Goal: Task Accomplishment & Management: Use online tool/utility

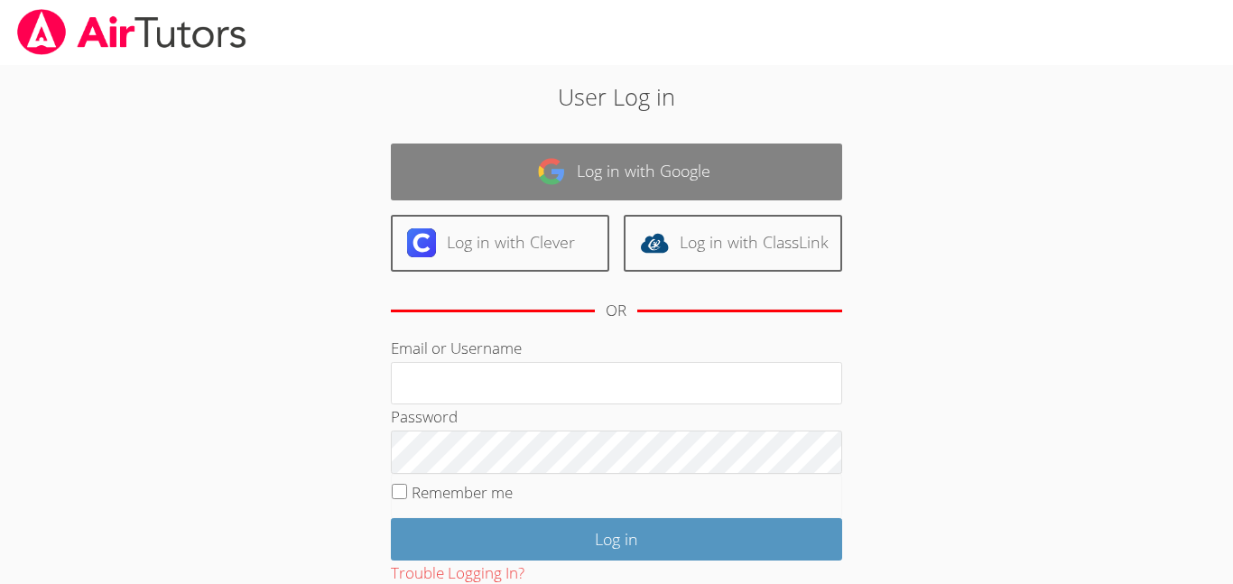
click at [478, 166] on link "Log in with Google" at bounding box center [616, 171] width 451 height 57
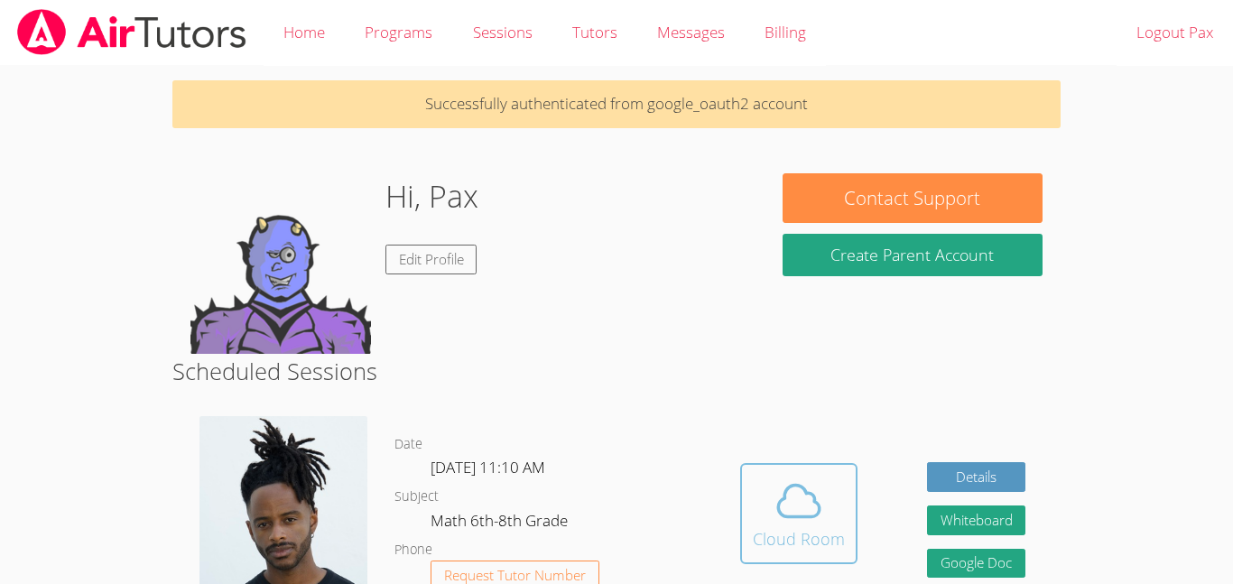
click at [780, 470] on button "Cloud Room" at bounding box center [798, 513] width 117 height 101
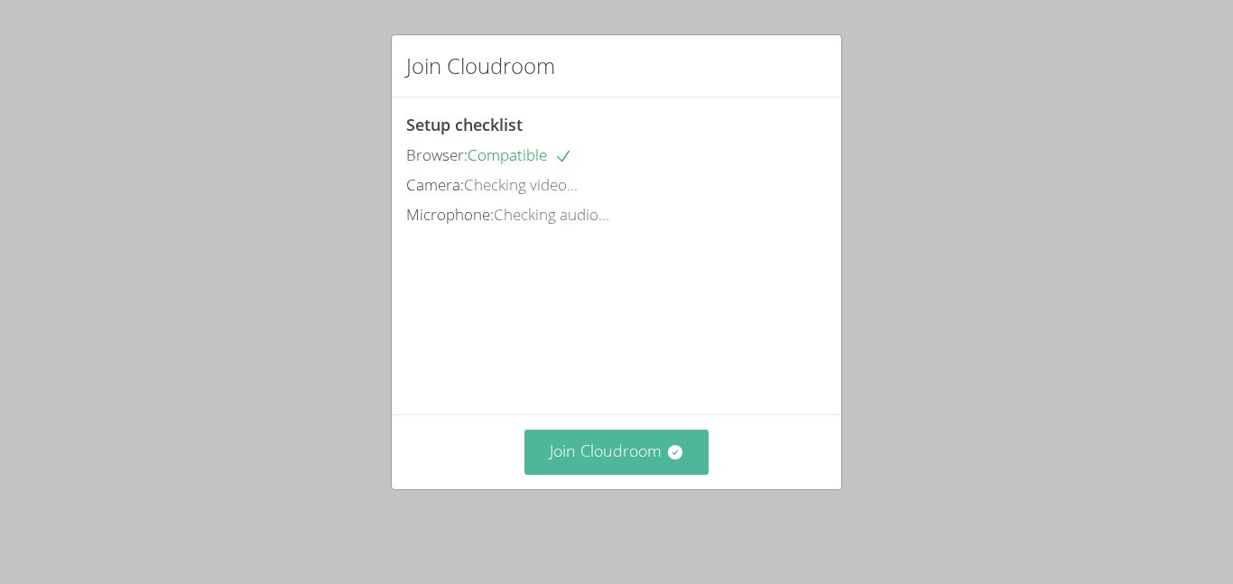
click at [661, 455] on button "Join Cloudroom" at bounding box center [616, 452] width 185 height 44
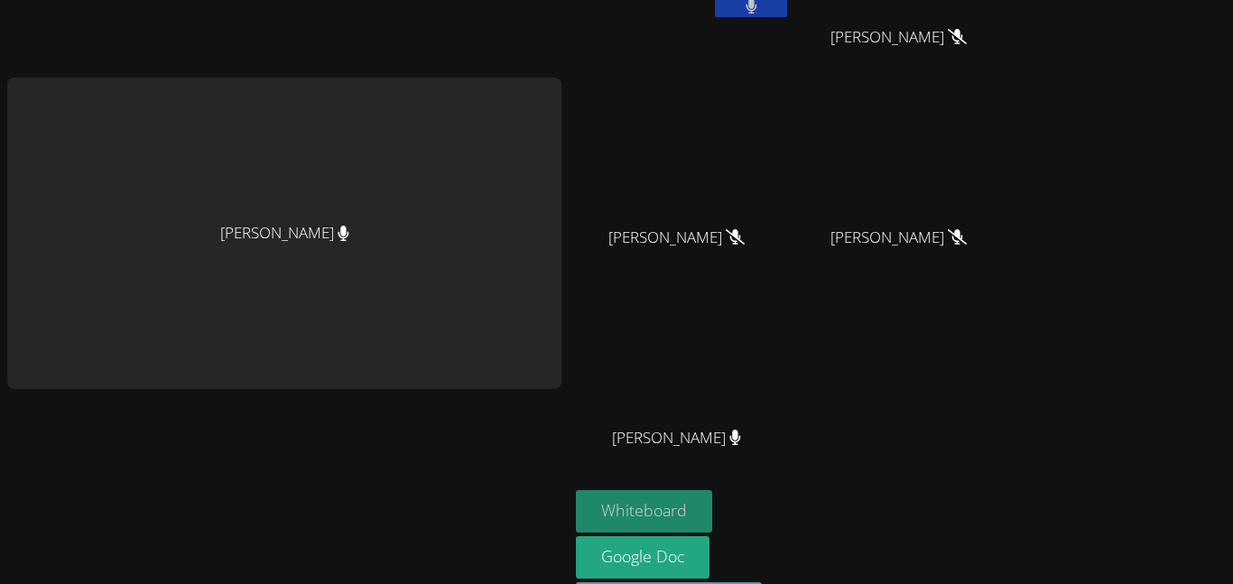
scroll to position [170, 0]
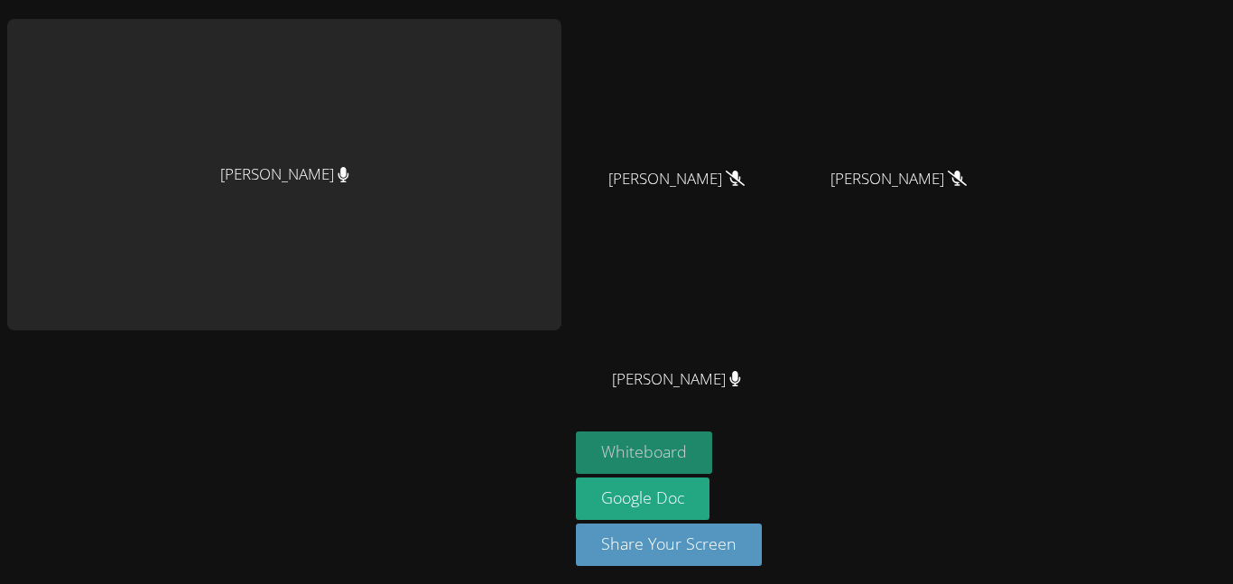
click at [707, 456] on button "Whiteboard" at bounding box center [644, 452] width 136 height 42
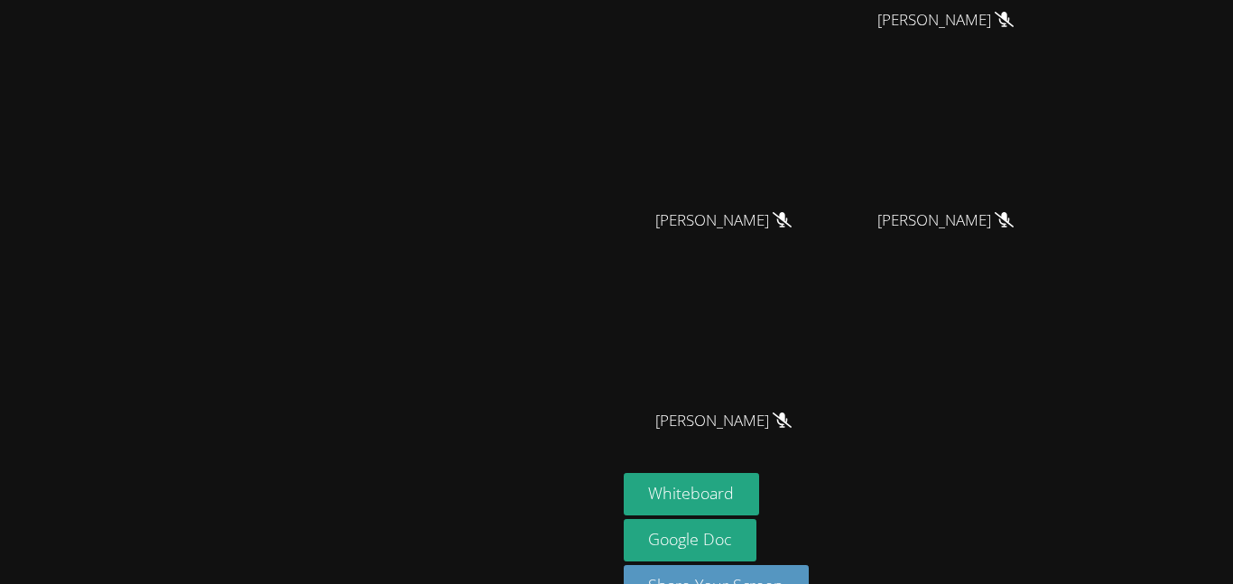
scroll to position [141, 0]
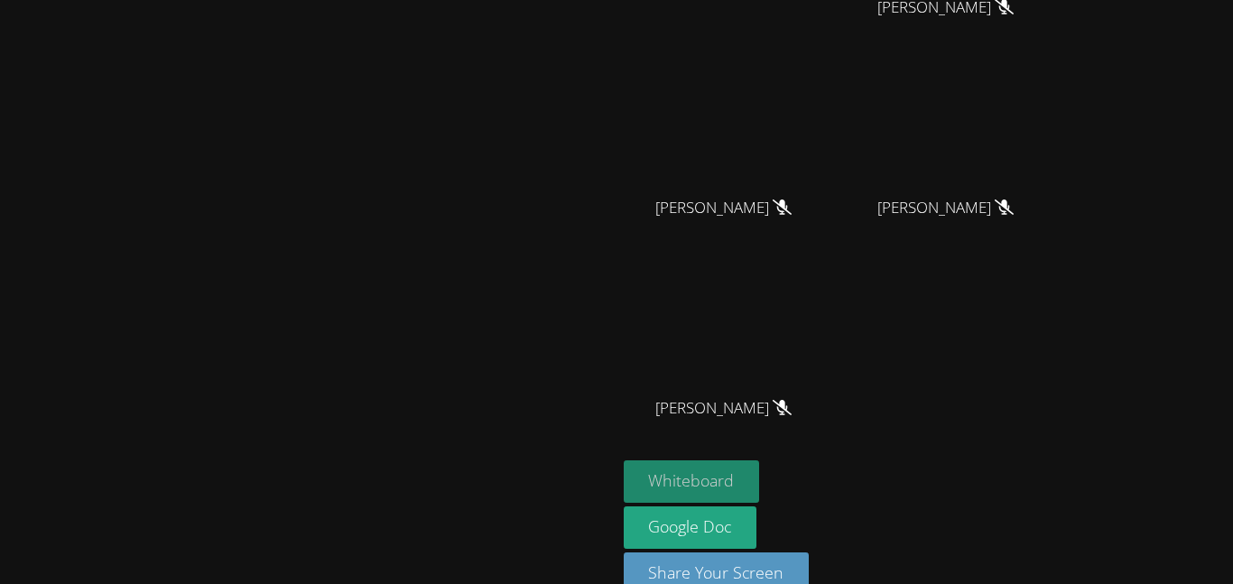
click at [760, 484] on button "Whiteboard" at bounding box center [692, 481] width 136 height 42
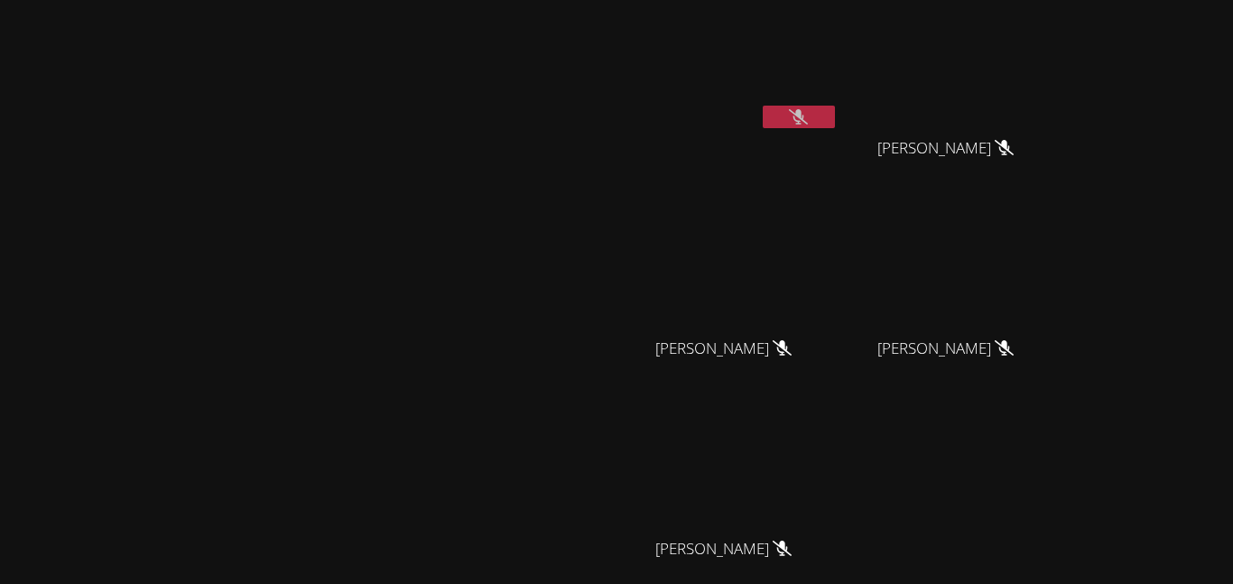
scroll to position [1, 0]
click at [835, 124] on button at bounding box center [799, 116] width 72 height 23
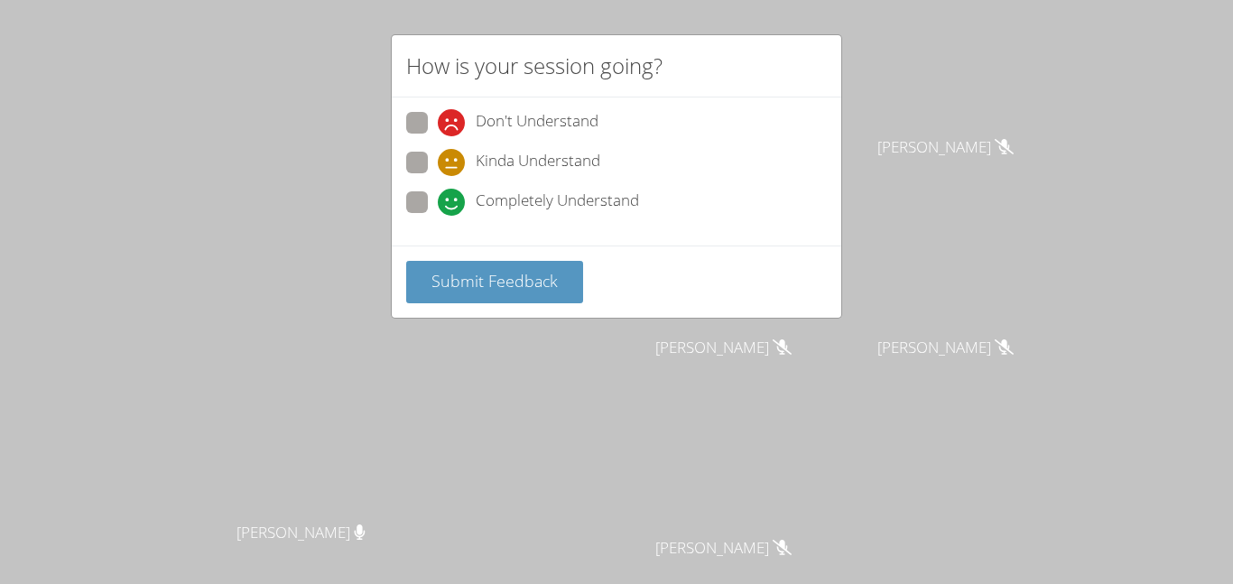
click at [525, 197] on span "Completely Understand" at bounding box center [557, 202] width 163 height 27
click at [453, 197] on input "Completely Understand" at bounding box center [445, 198] width 15 height 15
radio input "true"
click at [522, 239] on div "Don't Understand Kinda Understand Completely Understand" at bounding box center [616, 171] width 449 height 148
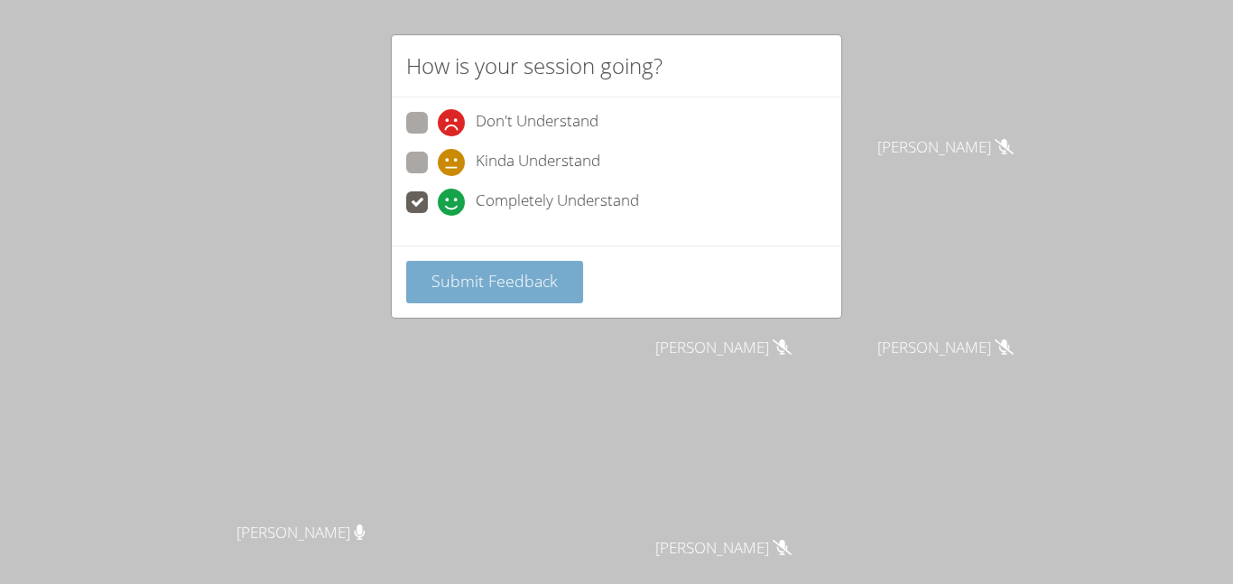
click at [532, 272] on span "Submit Feedback" at bounding box center [494, 281] width 126 height 22
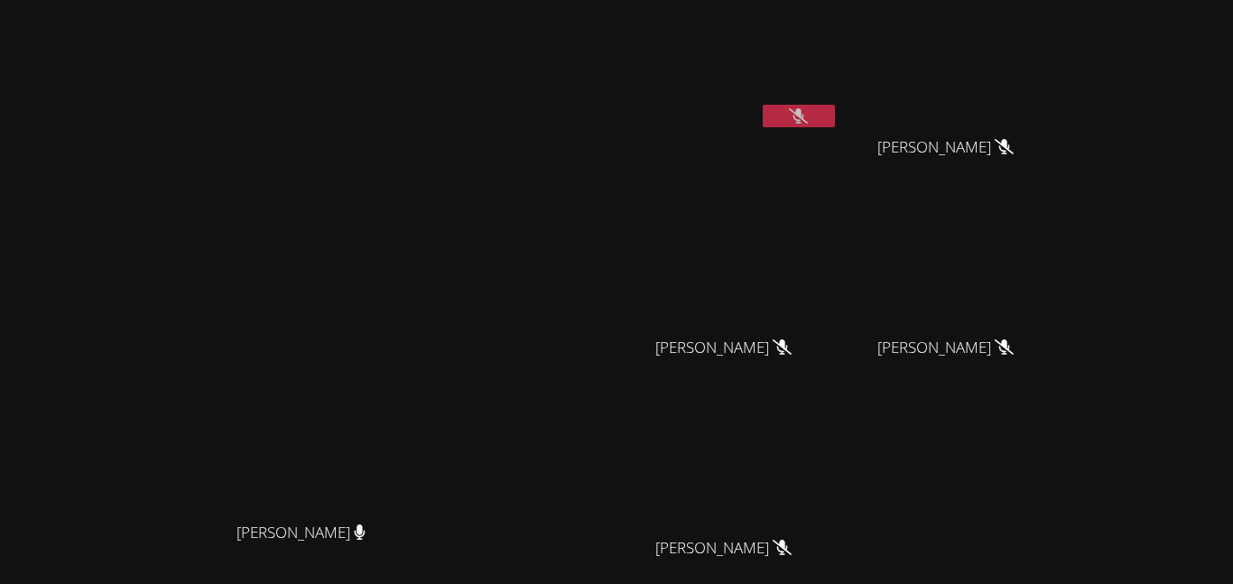
click at [835, 127] on div at bounding box center [799, 118] width 72 height 27
click at [835, 124] on button at bounding box center [799, 116] width 72 height 23
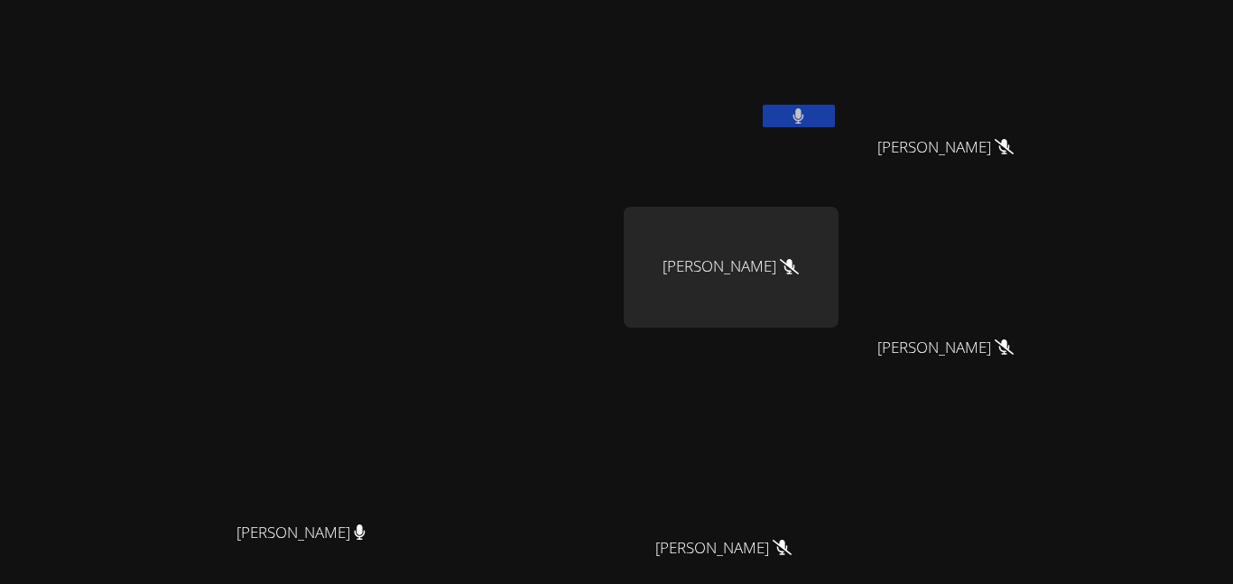
click at [804, 122] on icon at bounding box center [798, 115] width 11 height 15
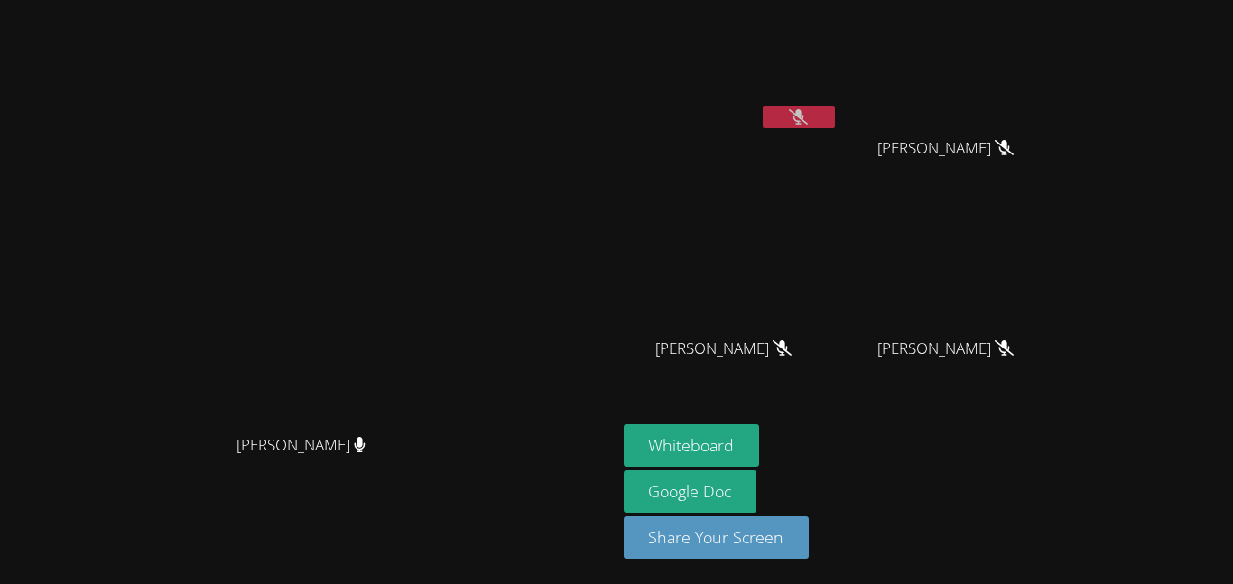
scroll to position [0, 0]
